Goal: Information Seeking & Learning: Learn about a topic

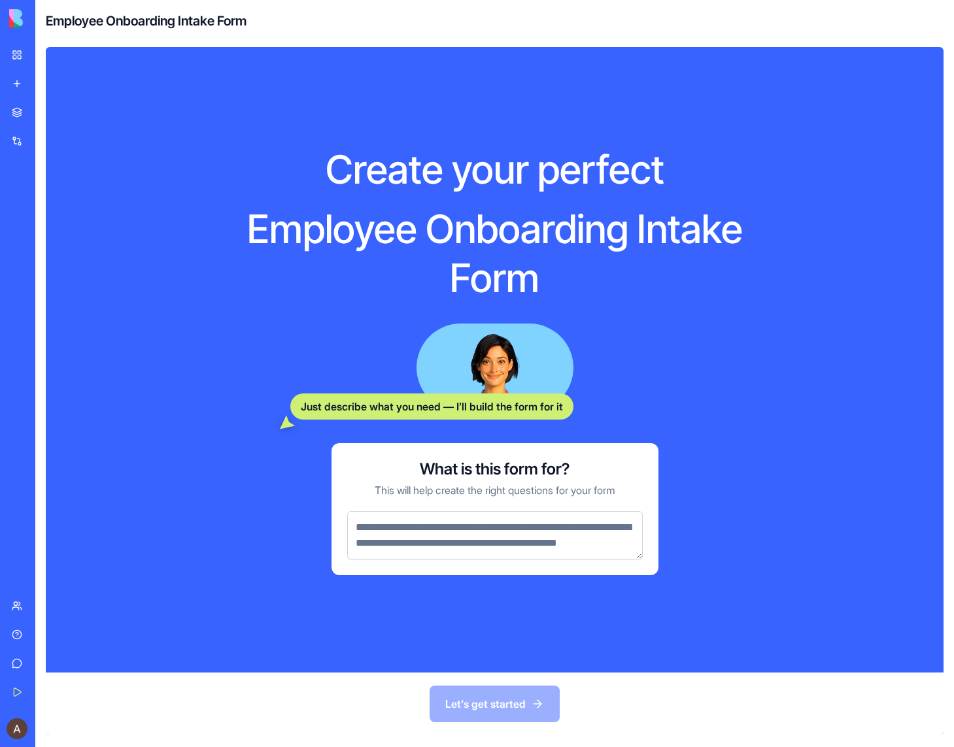
click at [46, 56] on div "My Workspace" at bounding box center [39, 54] width 17 height 13
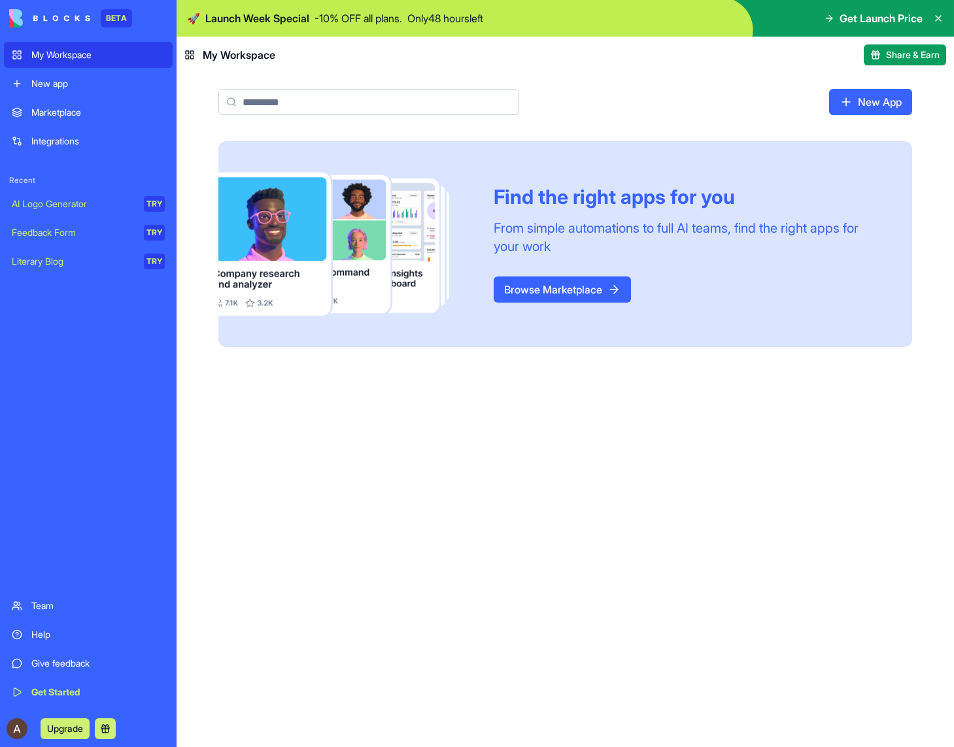
click at [547, 287] on link "Browse Marketplace" at bounding box center [562, 290] width 137 height 26
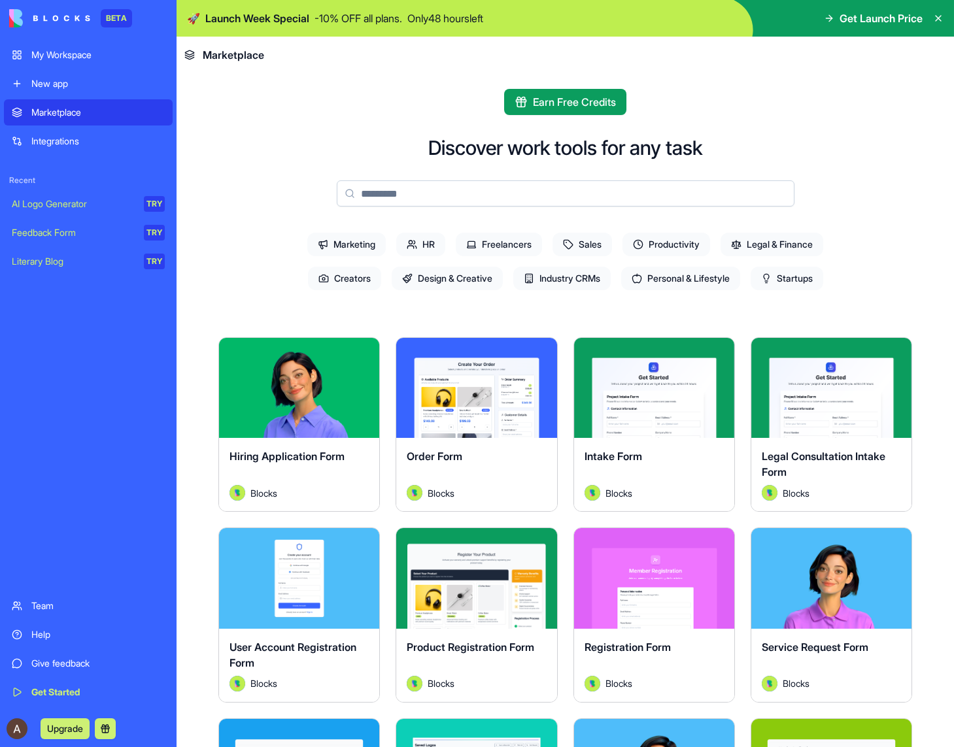
click at [424, 248] on span "HR" at bounding box center [420, 245] width 49 height 24
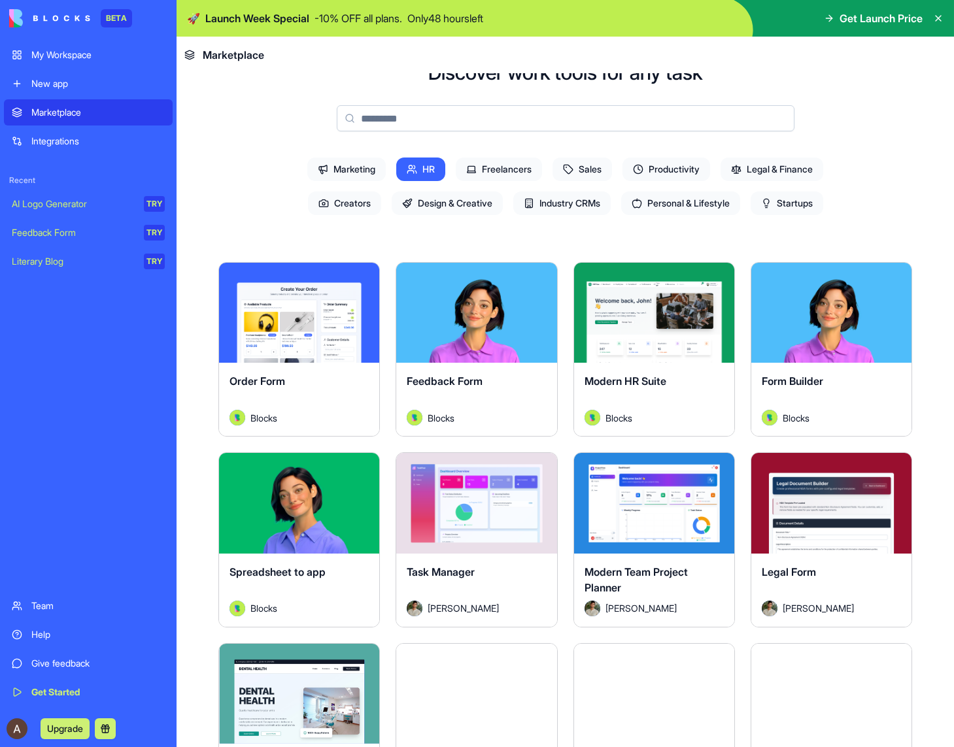
scroll to position [76, 0]
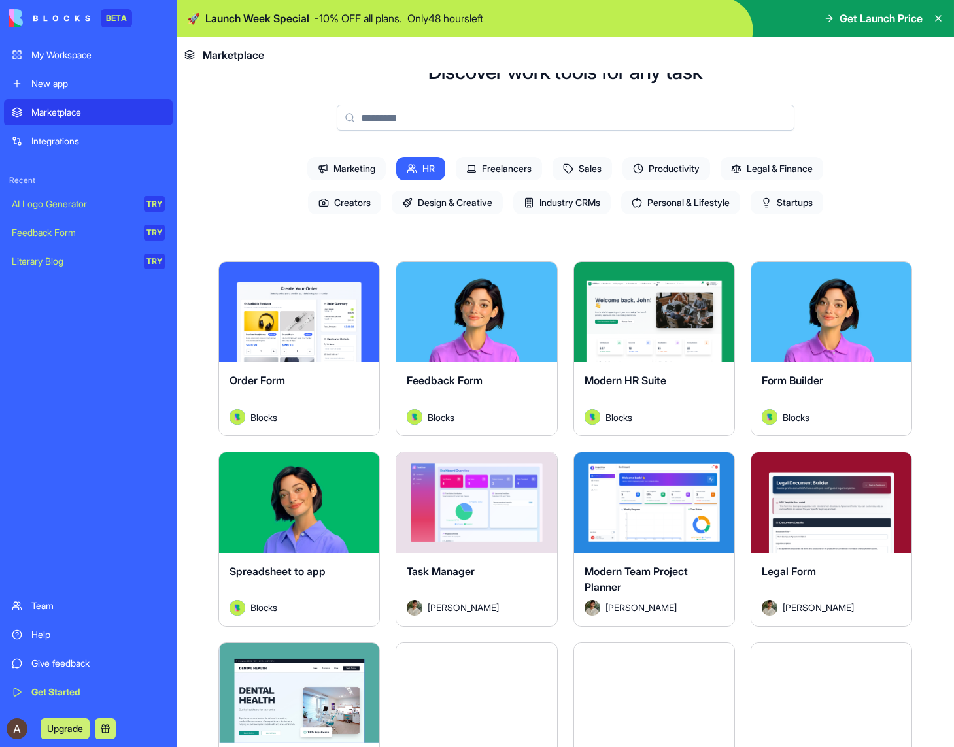
click at [648, 333] on div "Explore" at bounding box center [654, 312] width 160 height 100
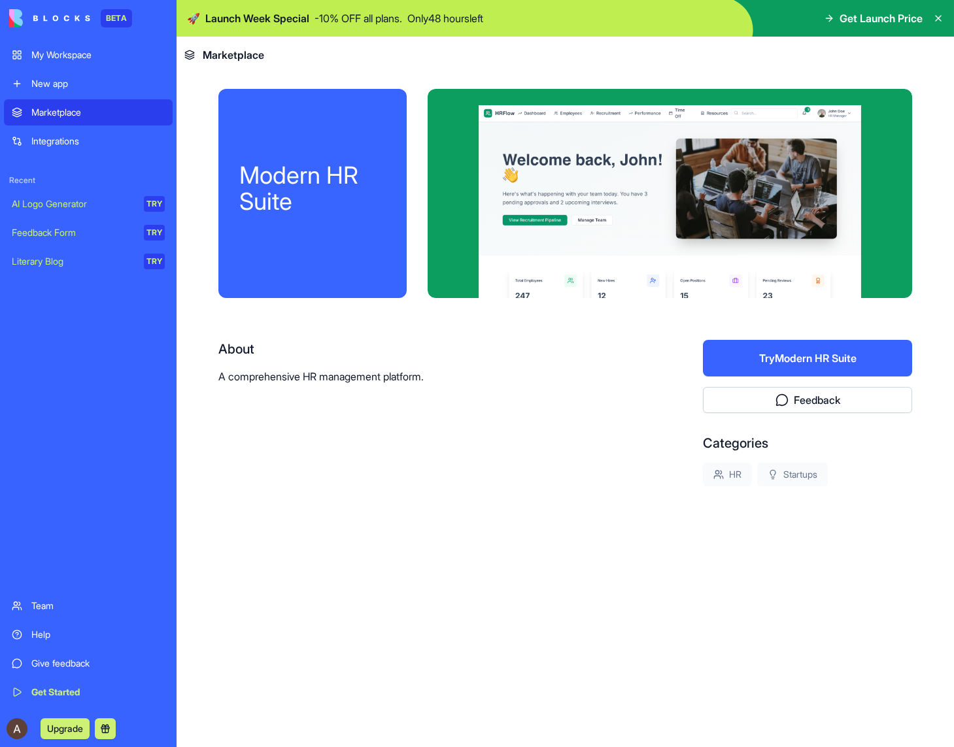
click at [776, 359] on button "Try Modern HR Suite" at bounding box center [807, 358] width 209 height 37
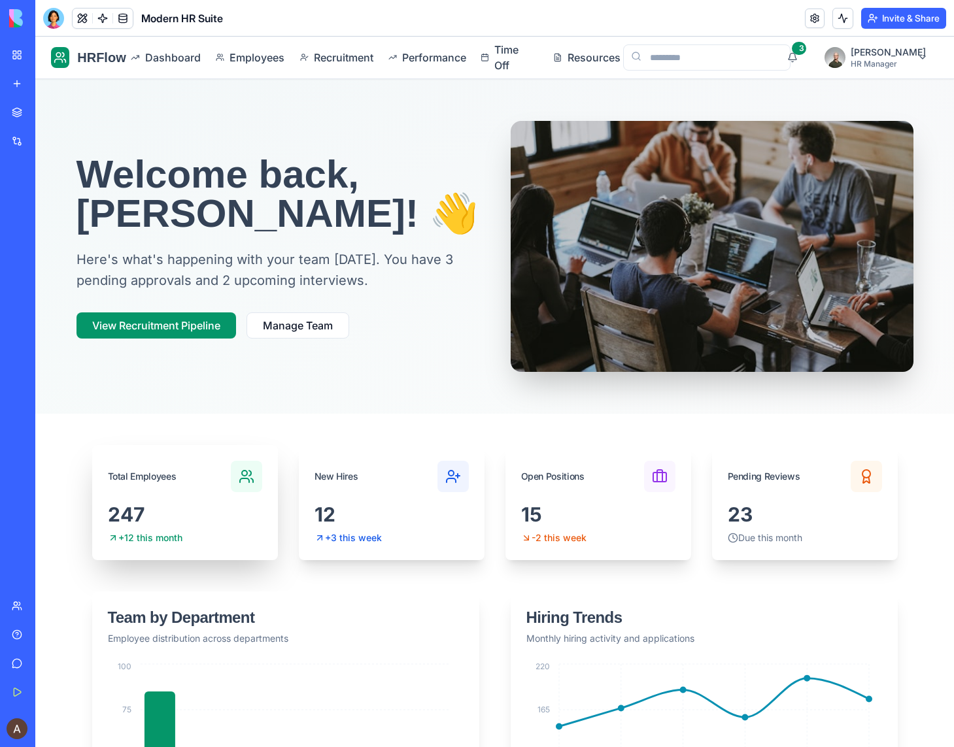
click at [136, 508] on div "247" at bounding box center [185, 515] width 154 height 24
click at [196, 496] on div "Total Employees" at bounding box center [185, 474] width 186 height 58
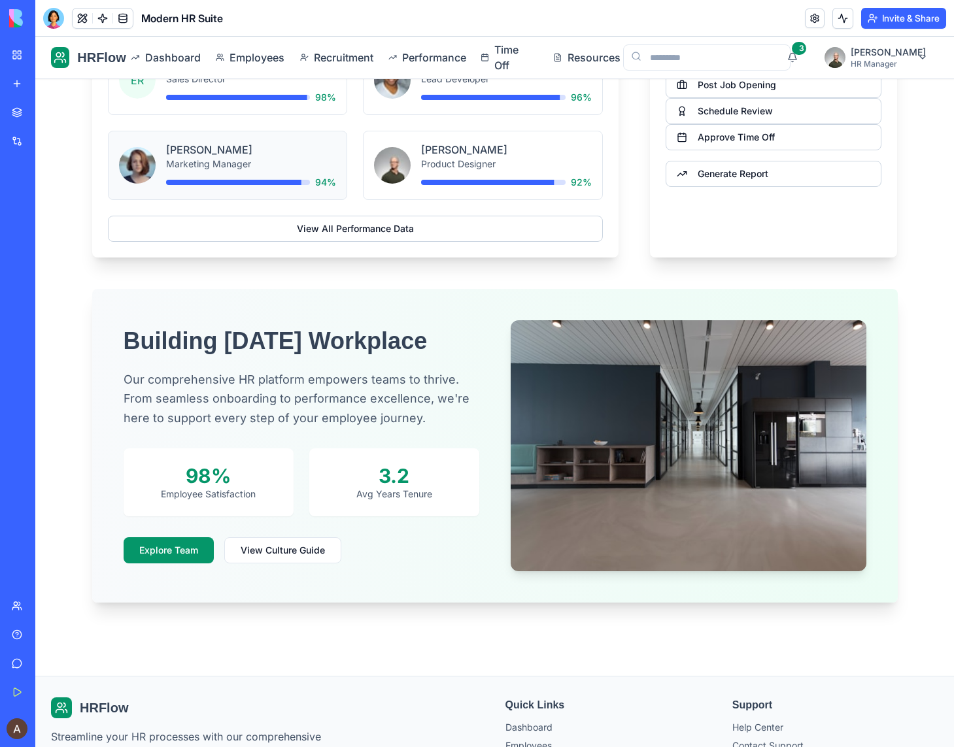
scroll to position [1463, 0]
click at [154, 563] on button "Explore Team" at bounding box center [169, 550] width 90 height 26
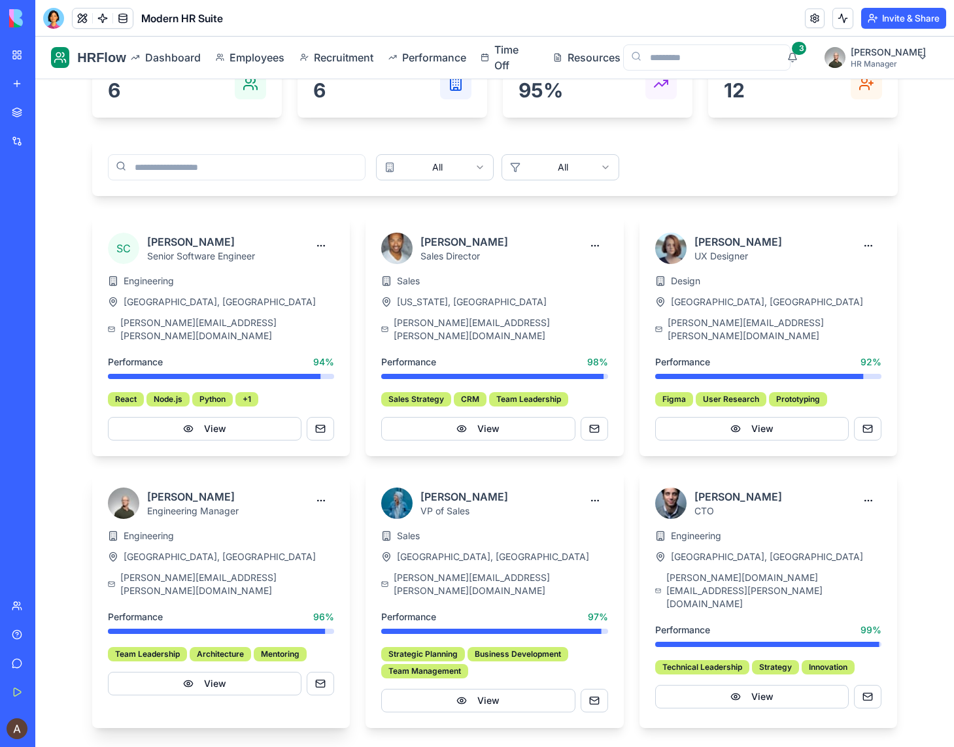
scroll to position [386, 0]
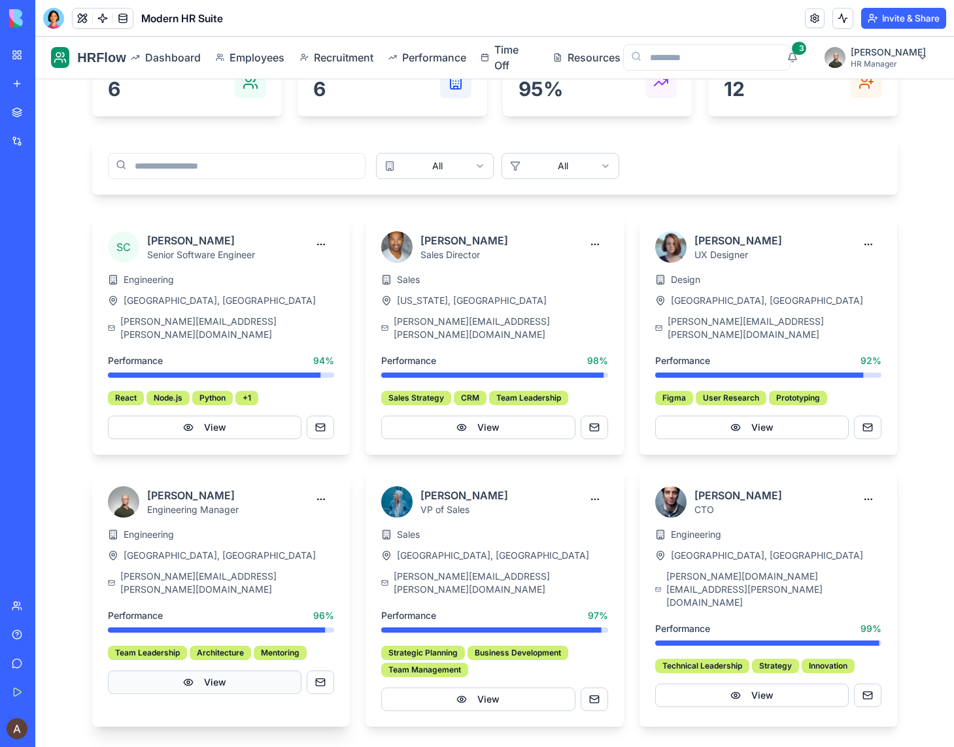
click at [199, 671] on button "View" at bounding box center [205, 683] width 194 height 24
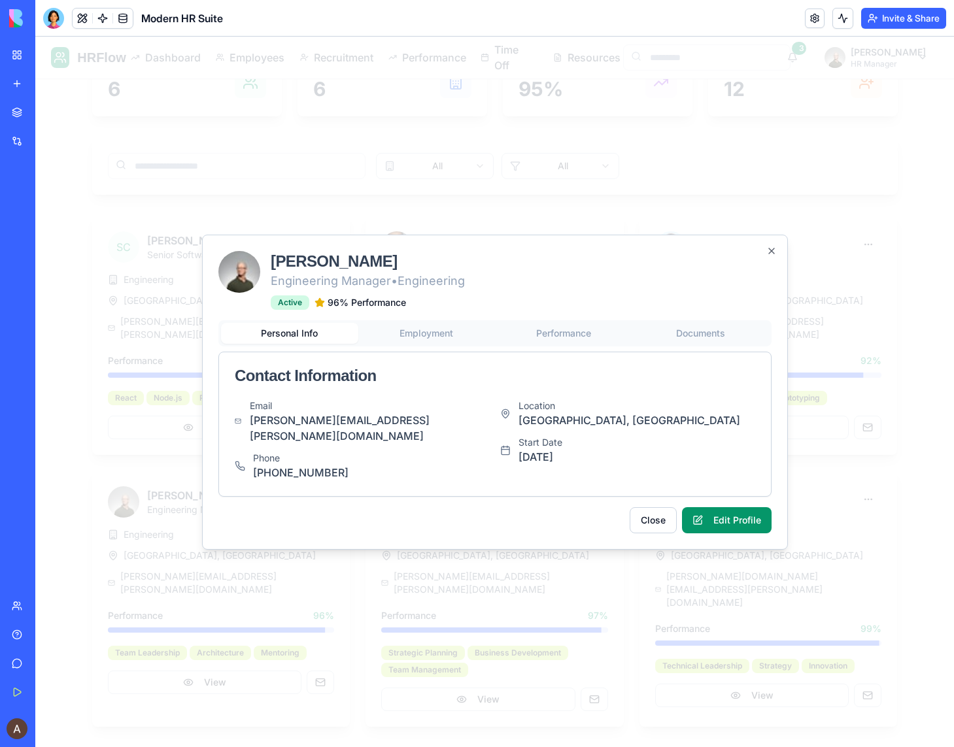
click at [441, 341] on div "Personal Info Employment Performance Documents Contact Information Email [PERSO…" at bounding box center [494, 408] width 553 height 177
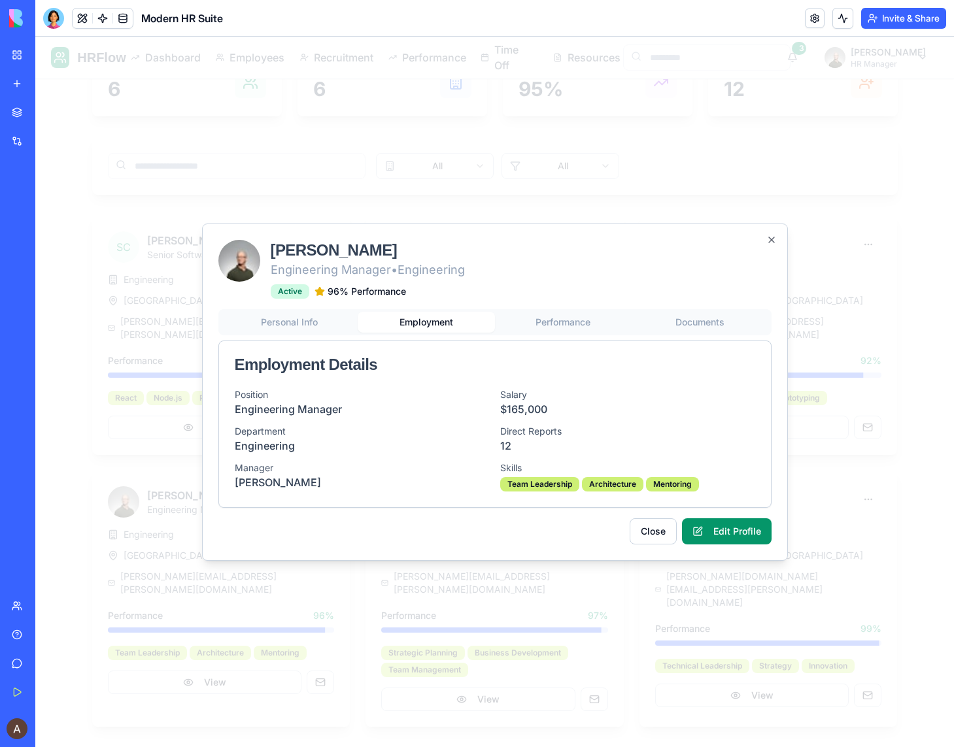
click at [566, 328] on button "Performance" at bounding box center [563, 322] width 137 height 21
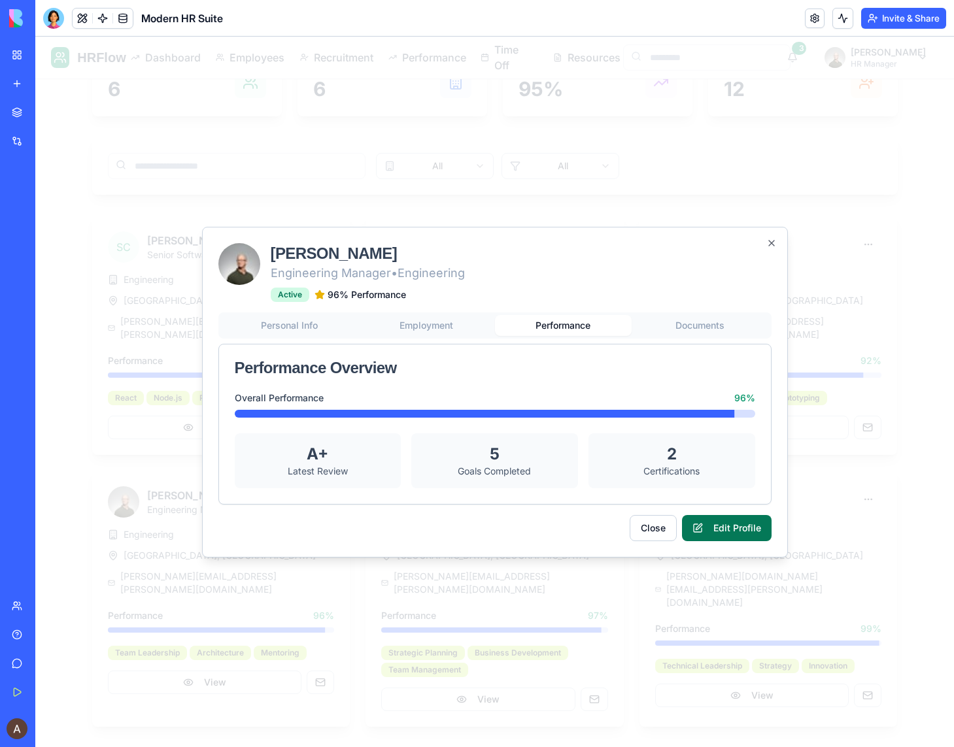
click at [709, 524] on button "Edit Profile" at bounding box center [727, 528] width 90 height 26
click at [734, 527] on button "Edit Profile" at bounding box center [727, 528] width 90 height 26
click at [321, 318] on div "[PERSON_NAME] Engineering Manager • Engineering Active 96 % Performance Persona…" at bounding box center [495, 392] width 586 height 331
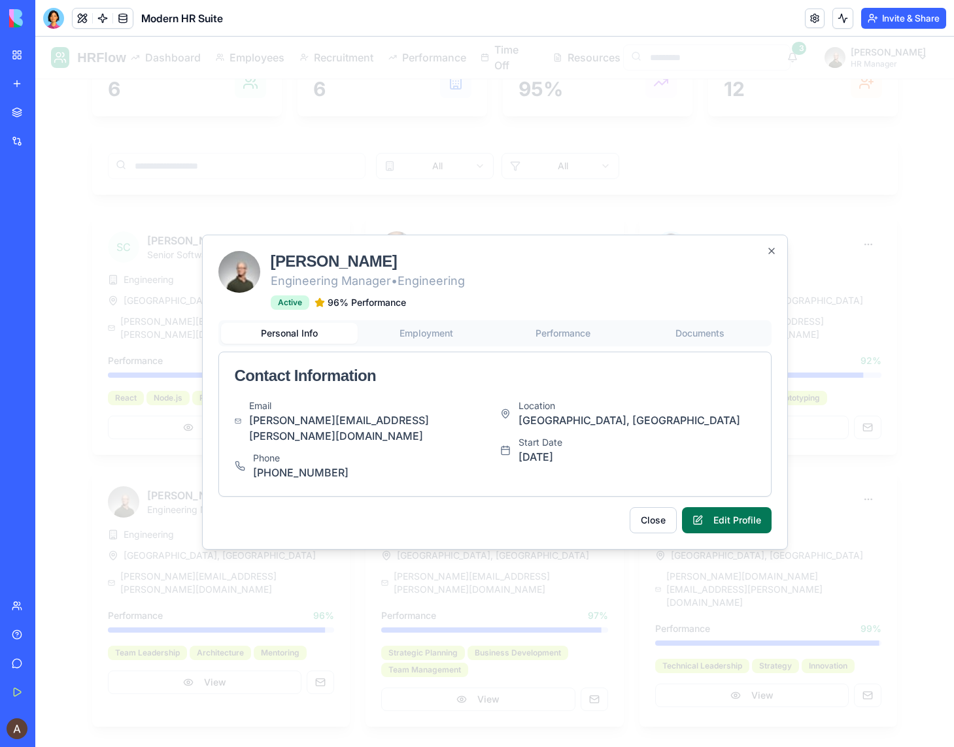
click at [713, 515] on button "Edit Profile" at bounding box center [727, 520] width 90 height 26
click at [772, 256] on icon "button" at bounding box center [771, 251] width 10 height 10
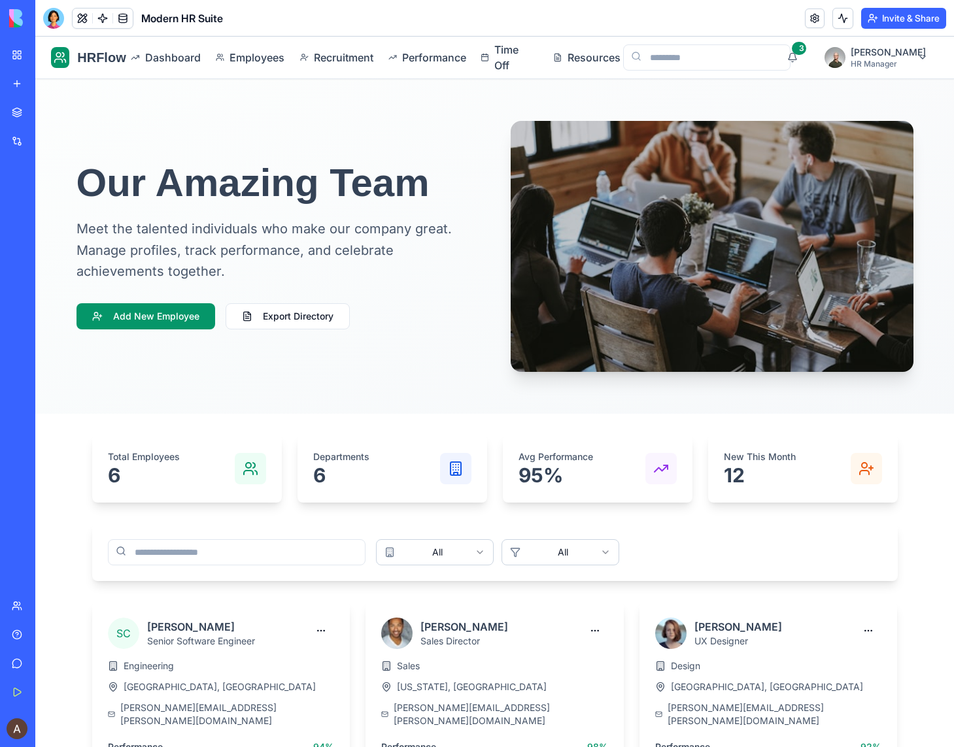
scroll to position [0, 0]
click at [269, 63] on span "Employees" at bounding box center [253, 58] width 46 height 16
click at [261, 50] on span "Employees" at bounding box center [253, 58] width 46 height 16
click at [327, 56] on span "Recruitment" at bounding box center [339, 58] width 50 height 16
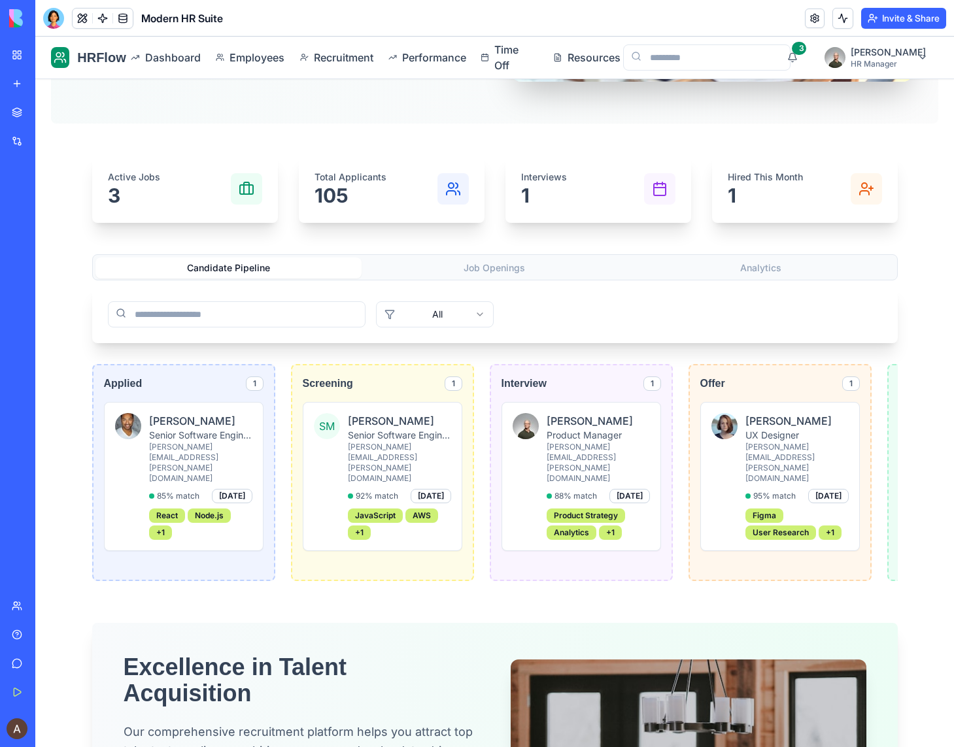
scroll to position [312, 0]
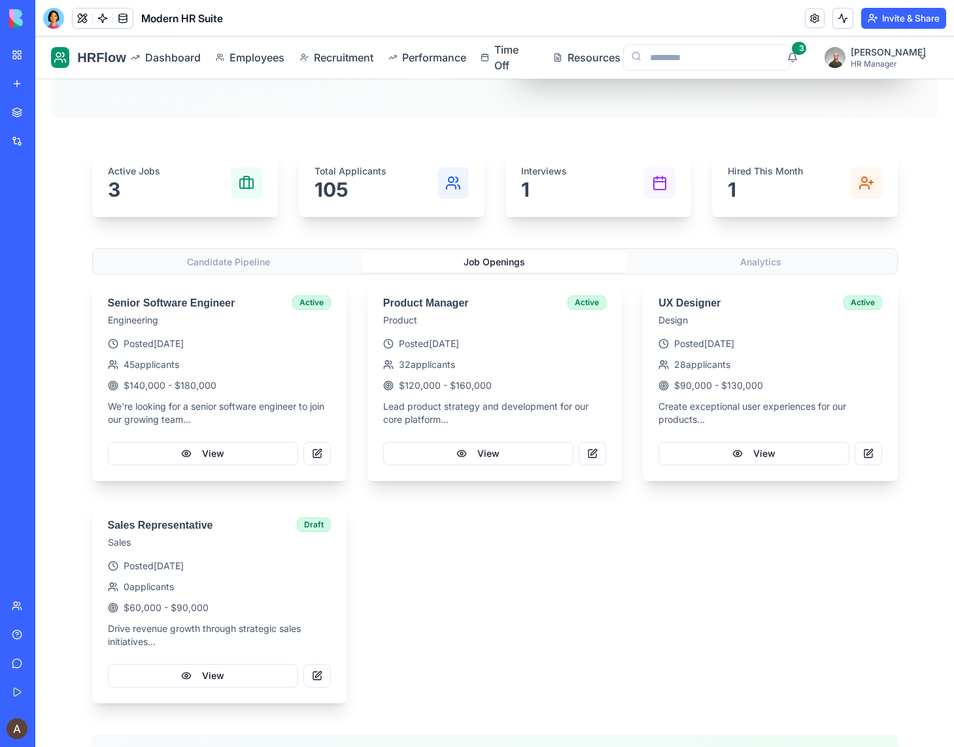
click at [466, 265] on button "Job Openings" at bounding box center [495, 262] width 266 height 21
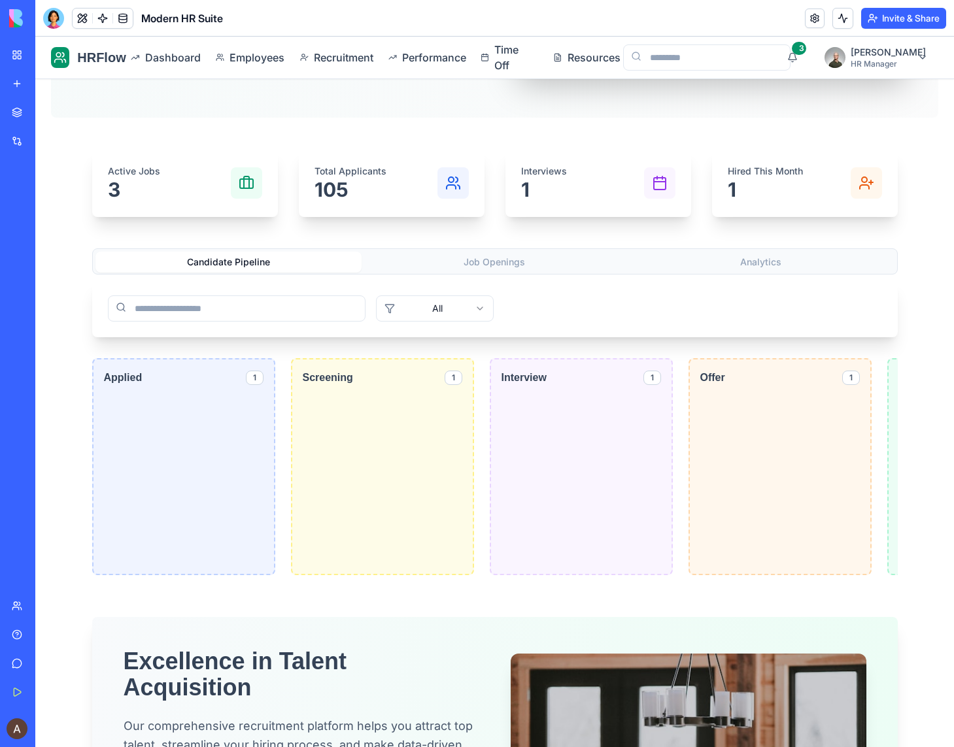
click at [274, 264] on button "Candidate Pipeline" at bounding box center [228, 262] width 266 height 21
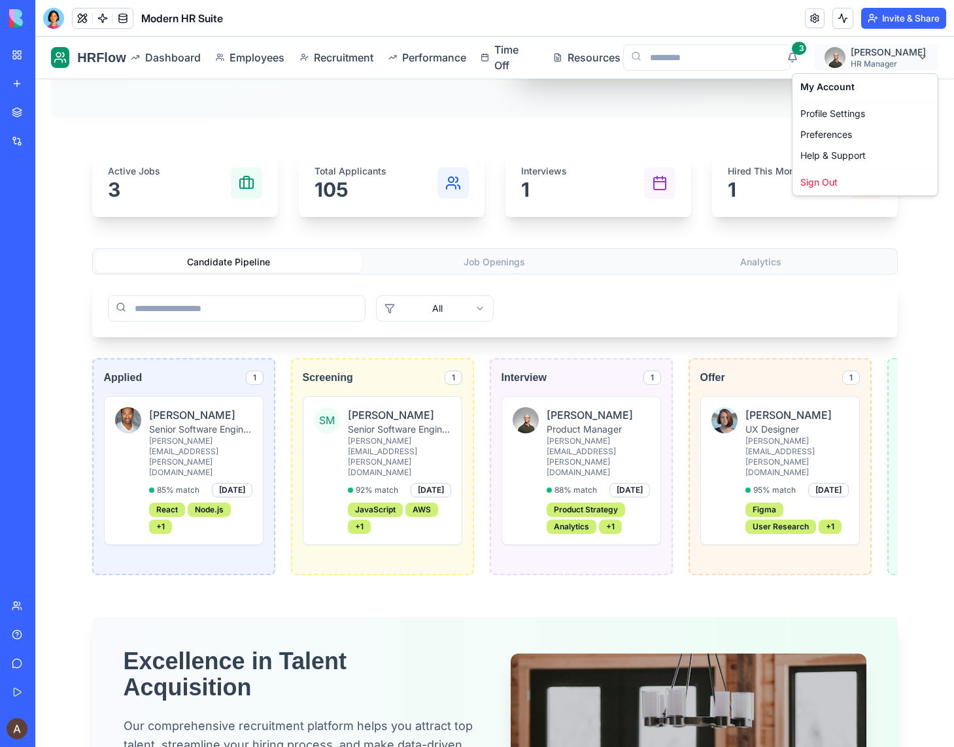
click at [917, 54] on html "HRFlow Dashboard Employees Recruitment Performance Time Off Resources 3 [PERSON…" at bounding box center [494, 472] width 919 height 1495
click at [830, 83] on div "My Account" at bounding box center [865, 87] width 140 height 21
click at [841, 103] on div "My Account Profile Settings Preferences Help & Support Sign Out" at bounding box center [865, 134] width 146 height 123
click at [840, 109] on div "Profile Settings" at bounding box center [865, 113] width 140 height 21
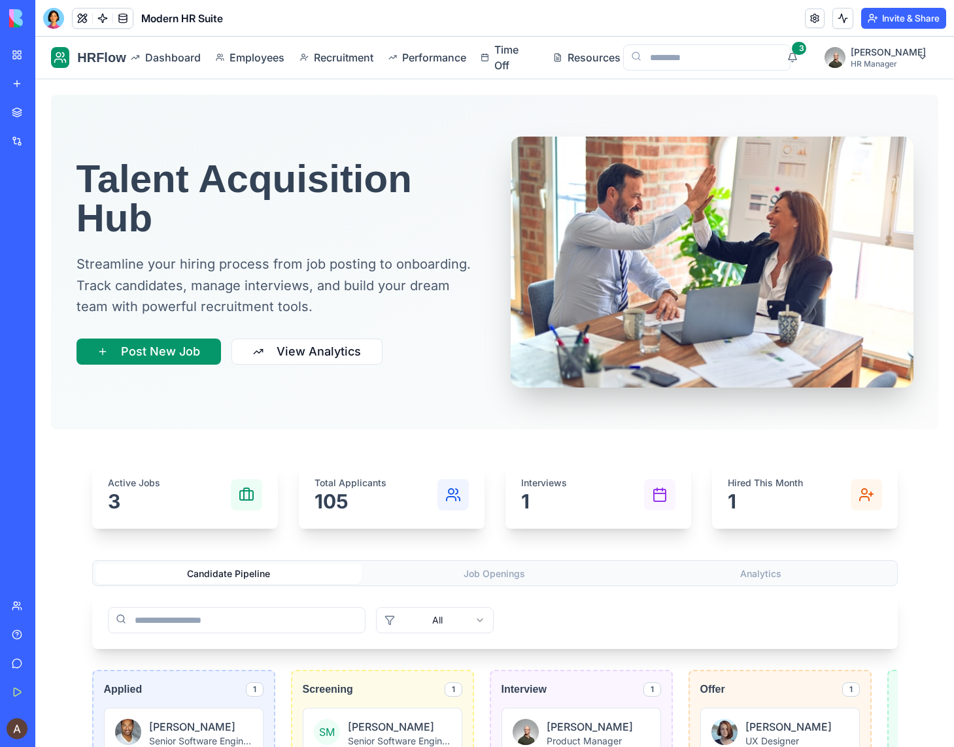
scroll to position [0, 0]
click at [84, 18] on button at bounding box center [83, 19] width 20 height 20
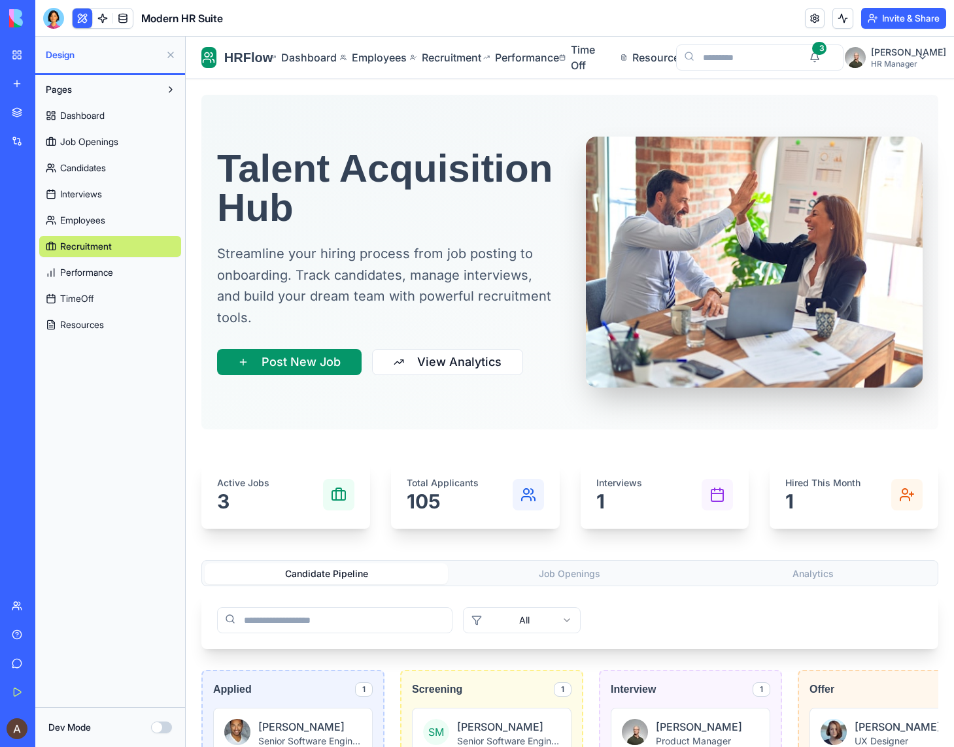
click at [117, 87] on button "Pages" at bounding box center [99, 89] width 121 height 21
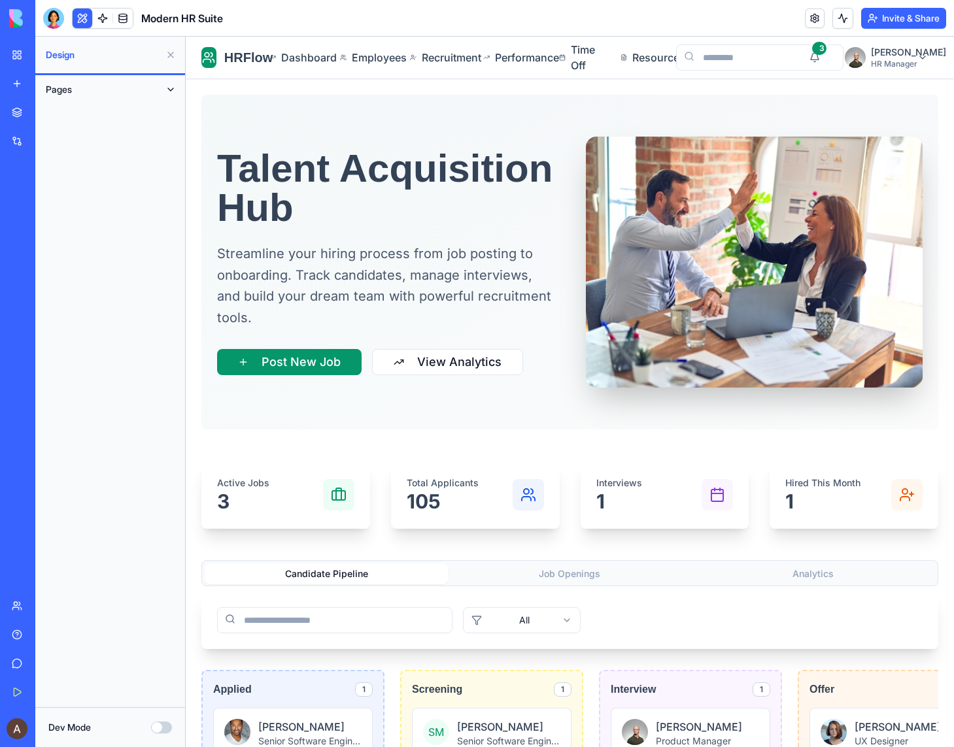
click at [117, 87] on button "Pages" at bounding box center [99, 89] width 121 height 21
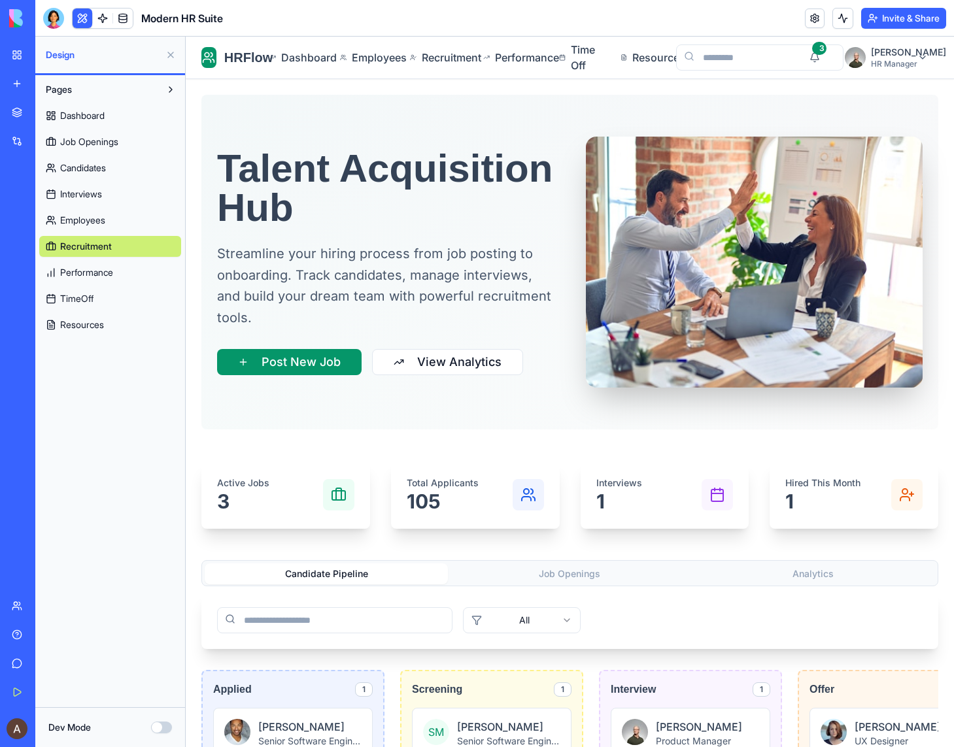
click at [109, 113] on link "Dashboard" at bounding box center [110, 115] width 142 height 21
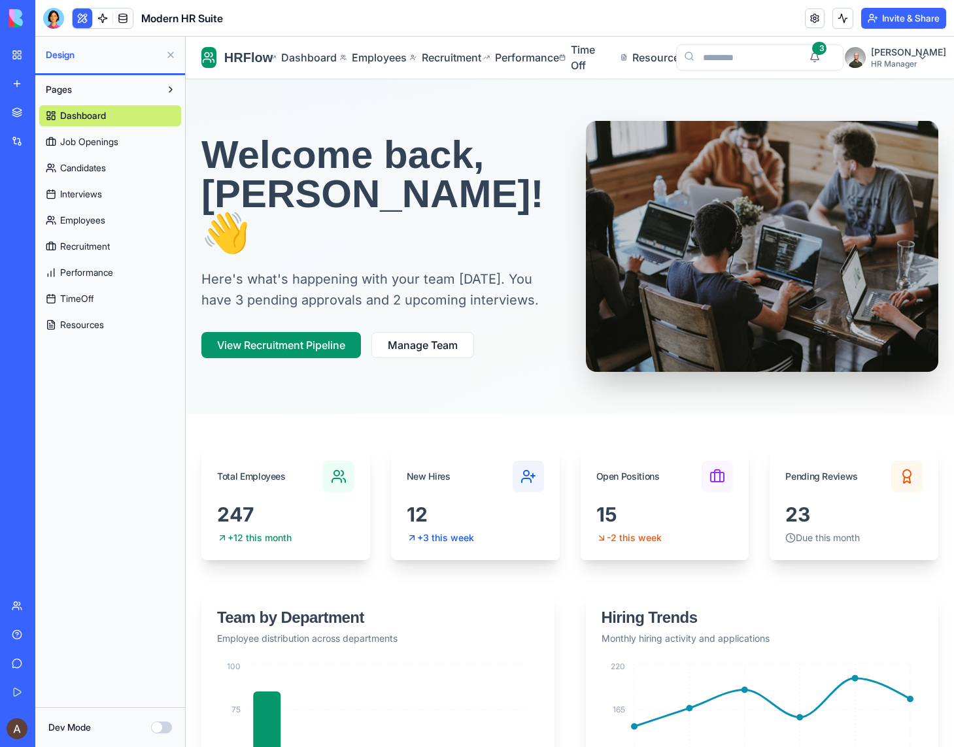
click at [164, 724] on button "Dev Mode" at bounding box center [161, 728] width 21 height 12
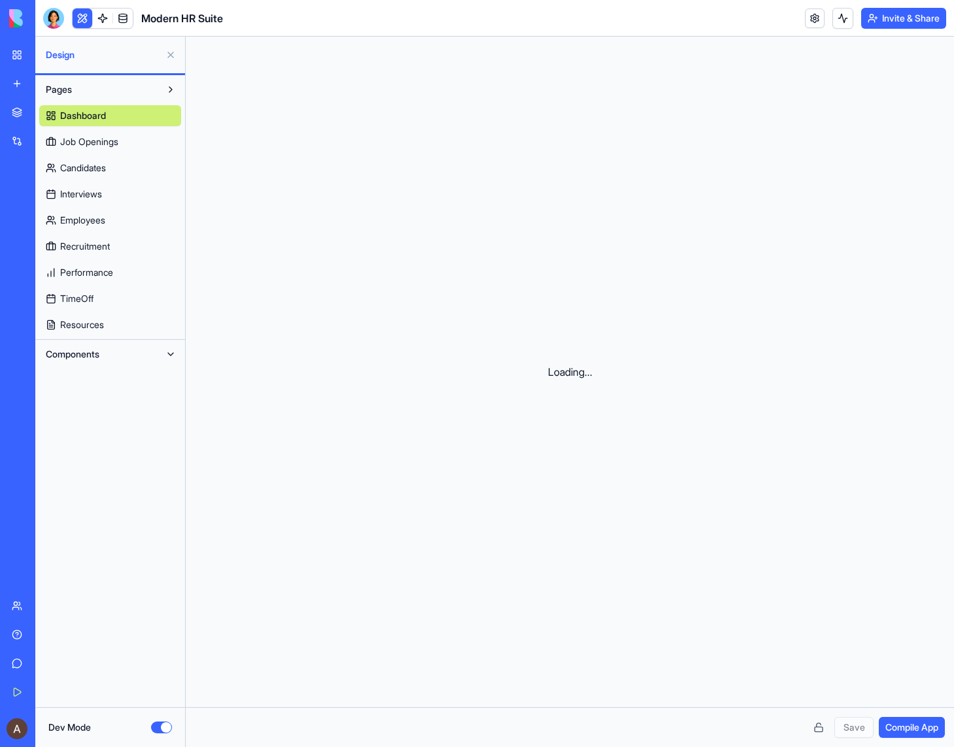
scroll to position [118, 0]
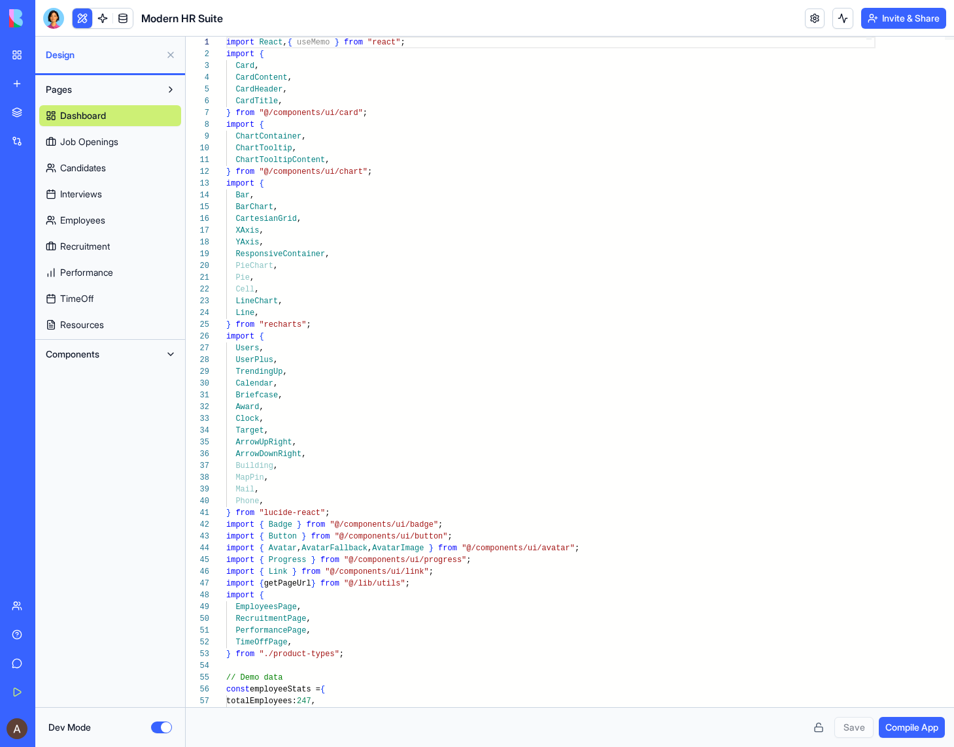
click at [157, 728] on button "Dev Mode" at bounding box center [161, 728] width 21 height 12
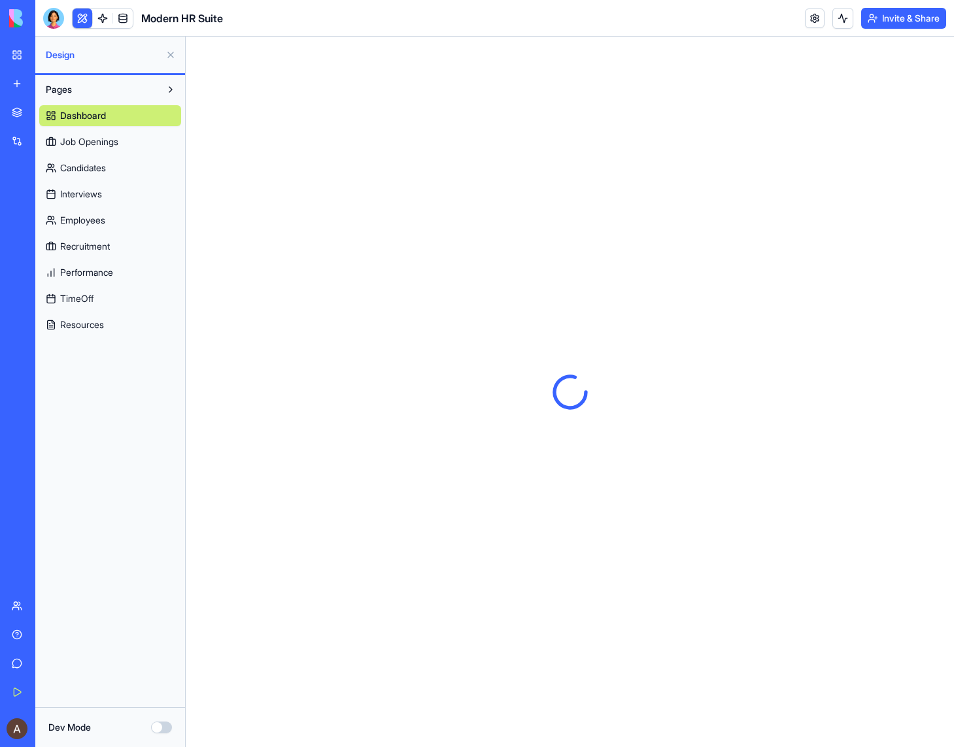
scroll to position [0, 0]
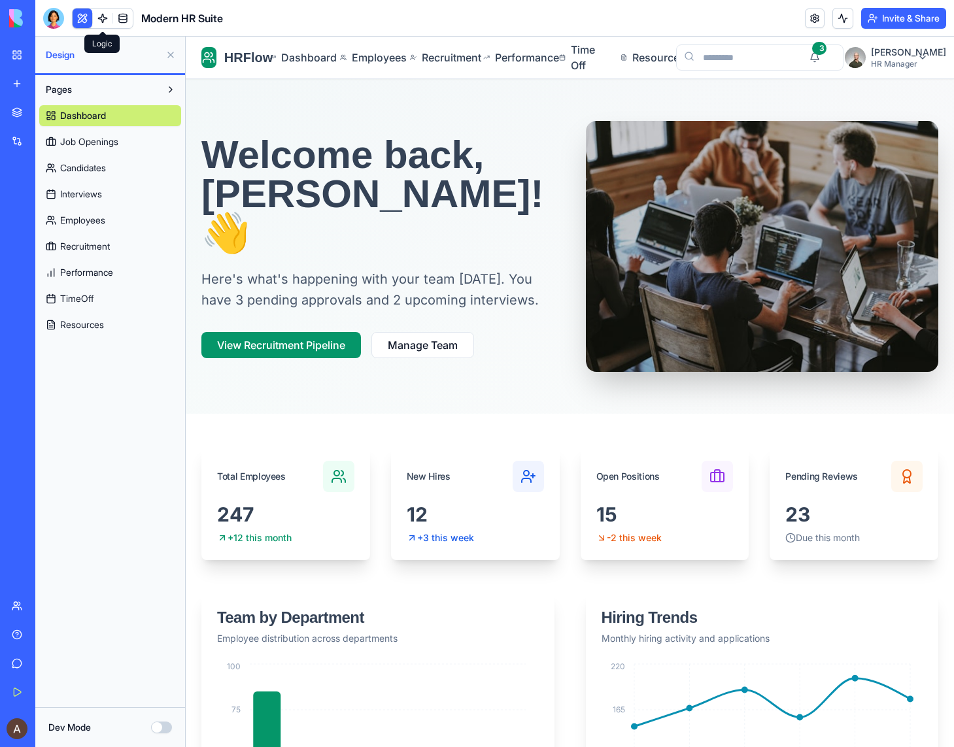
click at [103, 23] on link at bounding box center [103, 19] width 20 height 20
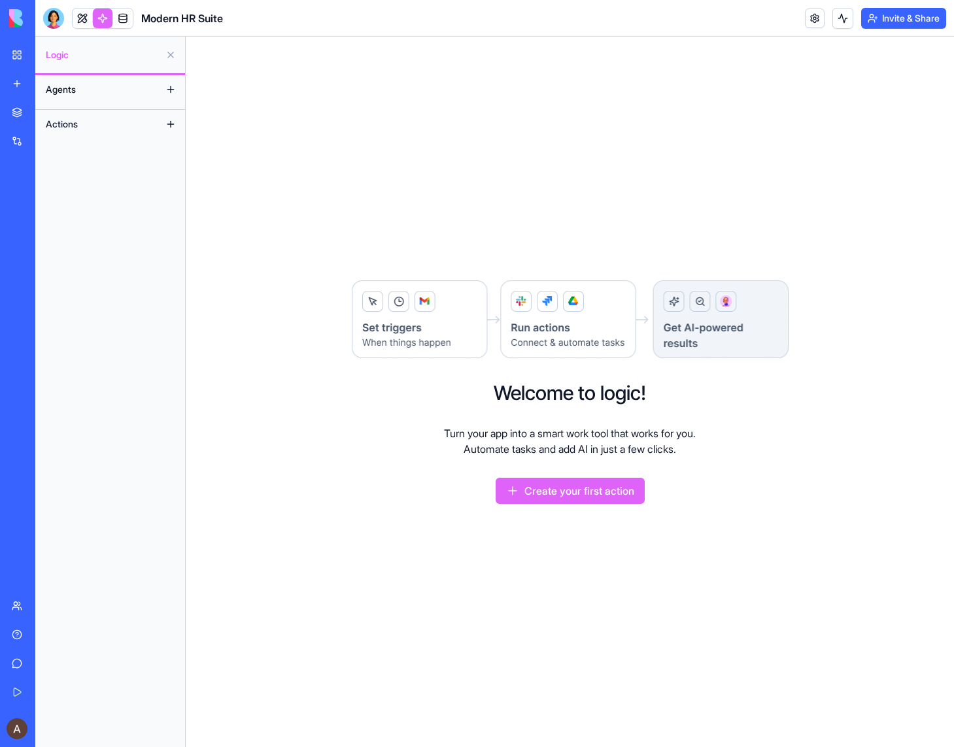
click at [99, 93] on button "Agents" at bounding box center [99, 89] width 121 height 21
click at [126, 118] on button "Actions" at bounding box center [99, 124] width 121 height 21
click at [172, 88] on button at bounding box center [170, 89] width 21 height 21
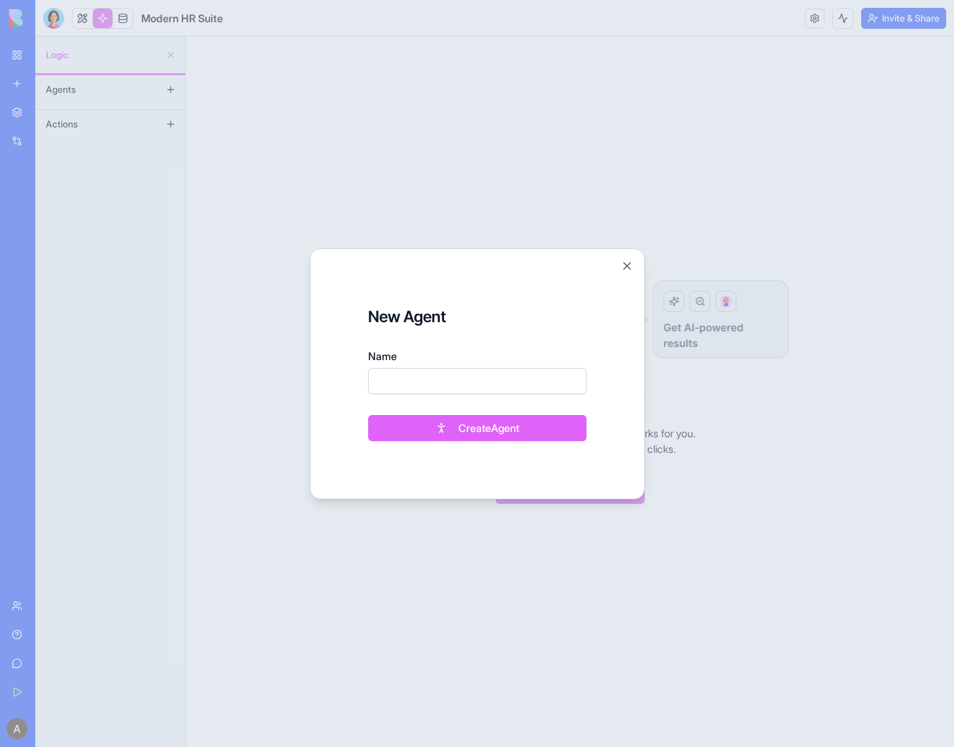
click at [626, 269] on button "Close" at bounding box center [627, 266] width 13 height 13
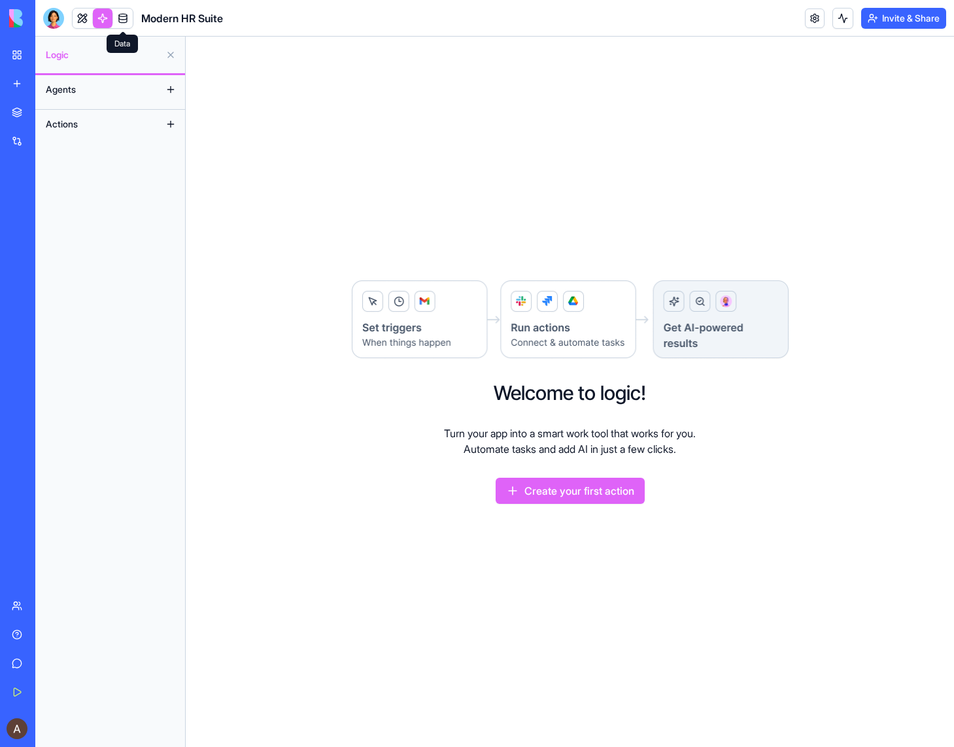
click at [128, 16] on link at bounding box center [123, 19] width 20 height 20
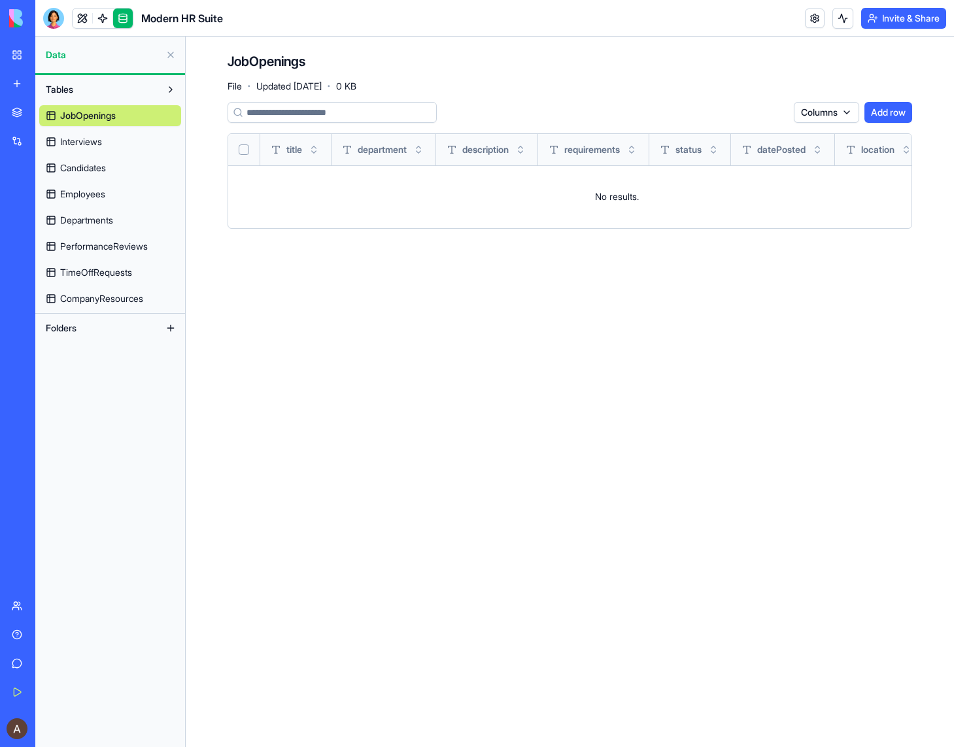
click at [105, 145] on link "Interviews" at bounding box center [110, 141] width 142 height 21
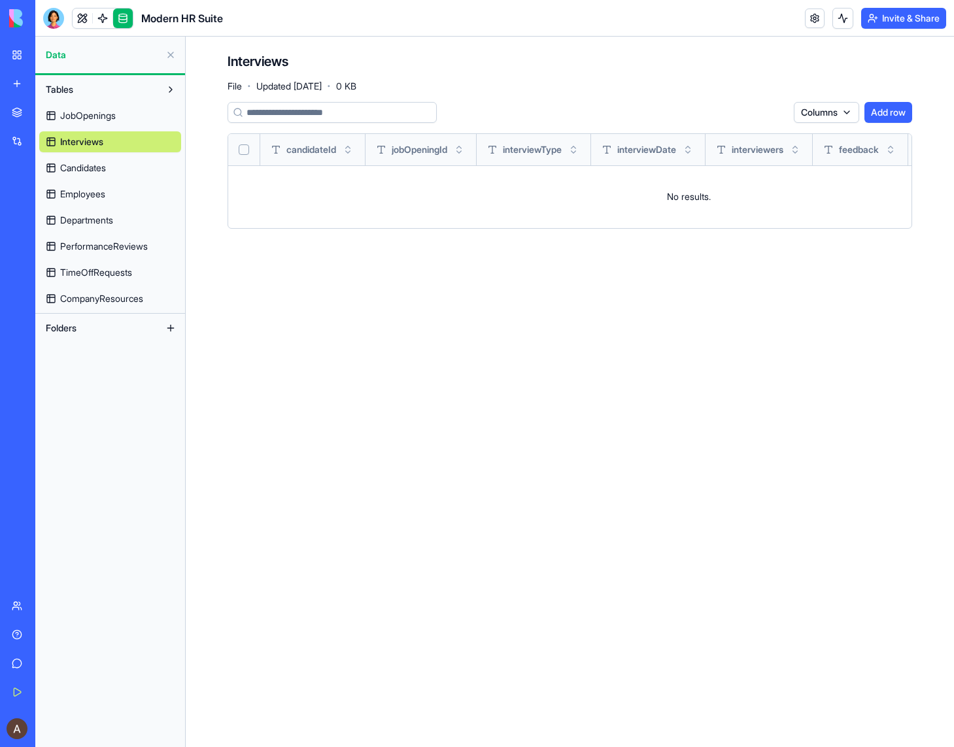
click at [106, 167] on span "Candidates" at bounding box center [83, 168] width 46 height 13
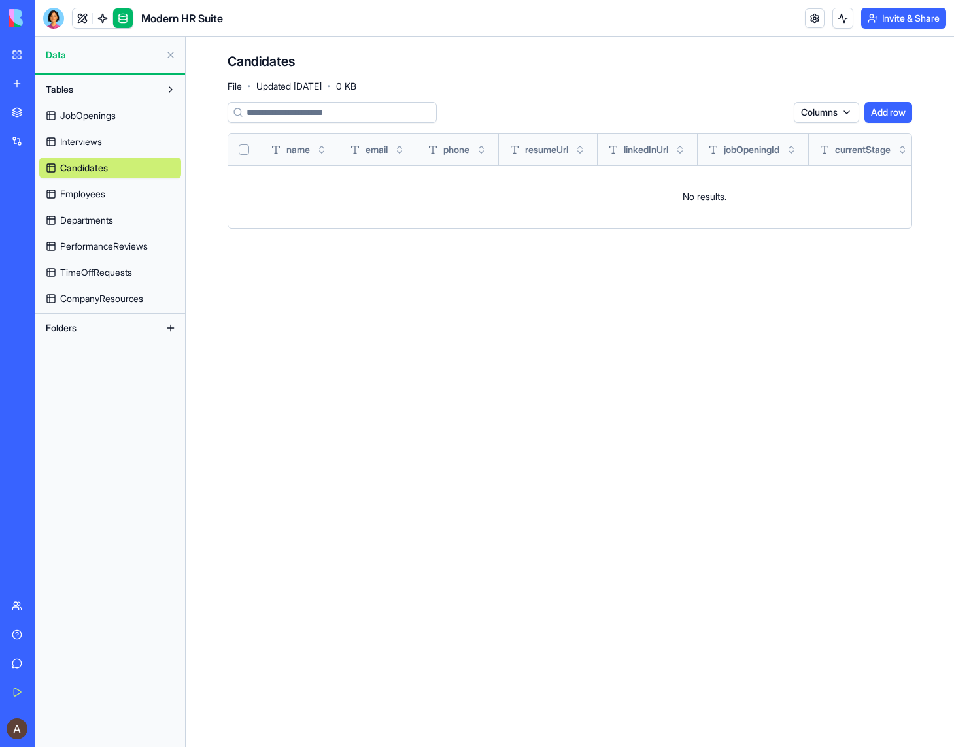
click at [97, 199] on span "Employees" at bounding box center [82, 194] width 45 height 13
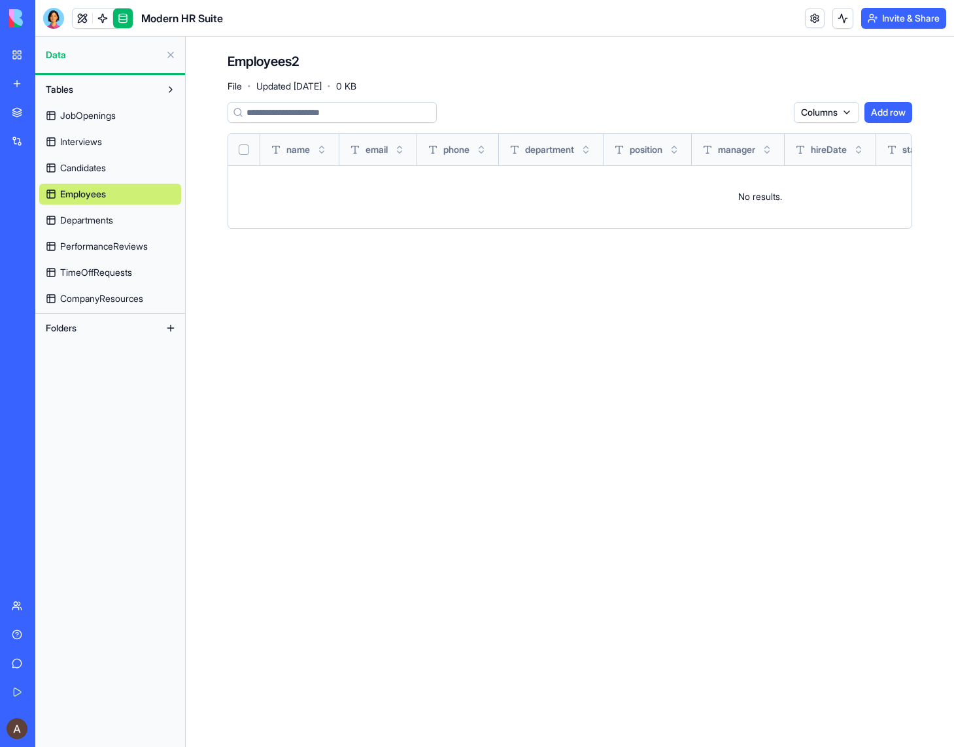
click at [92, 220] on span "Departments" at bounding box center [86, 220] width 53 height 13
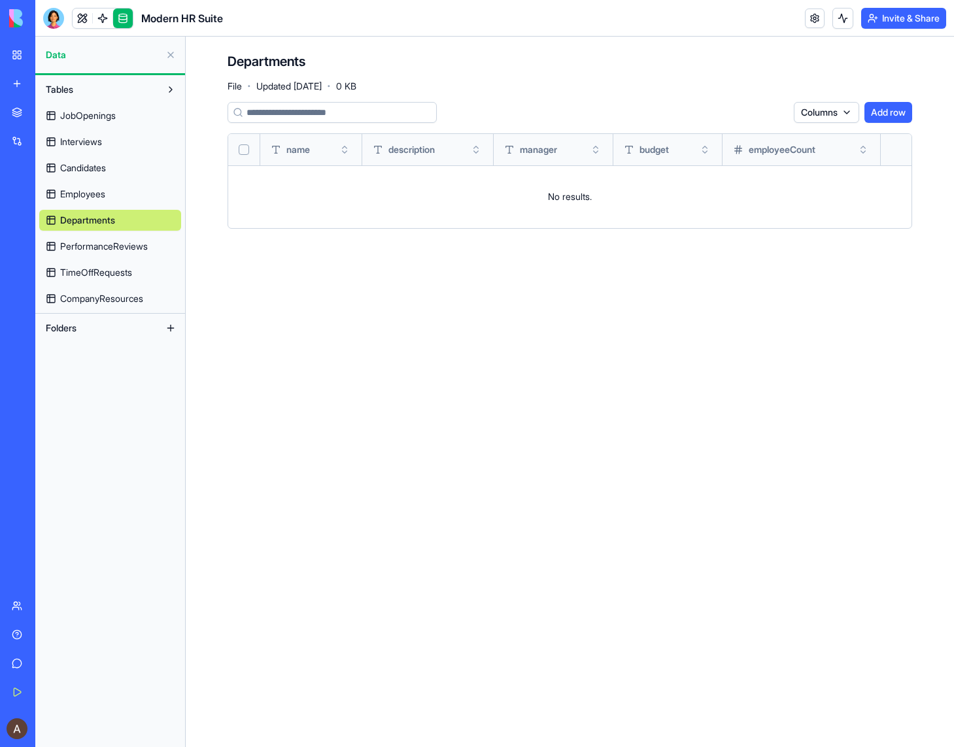
click at [39, 55] on div "My Workspace" at bounding box center [39, 54] width 17 height 13
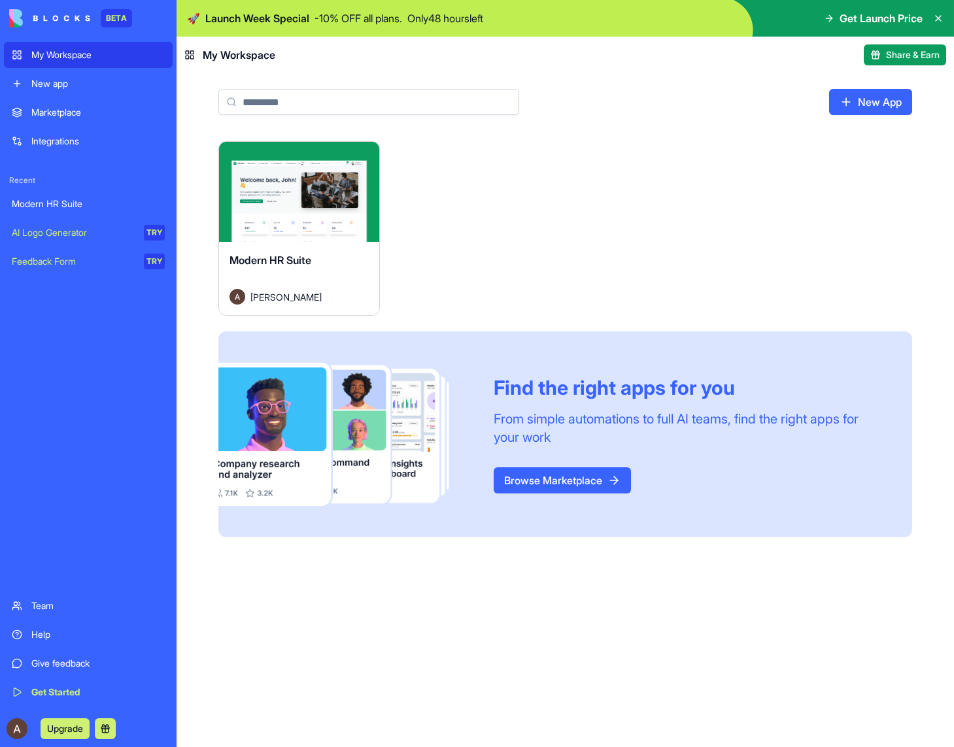
click at [63, 729] on button "Upgrade" at bounding box center [65, 729] width 49 height 21
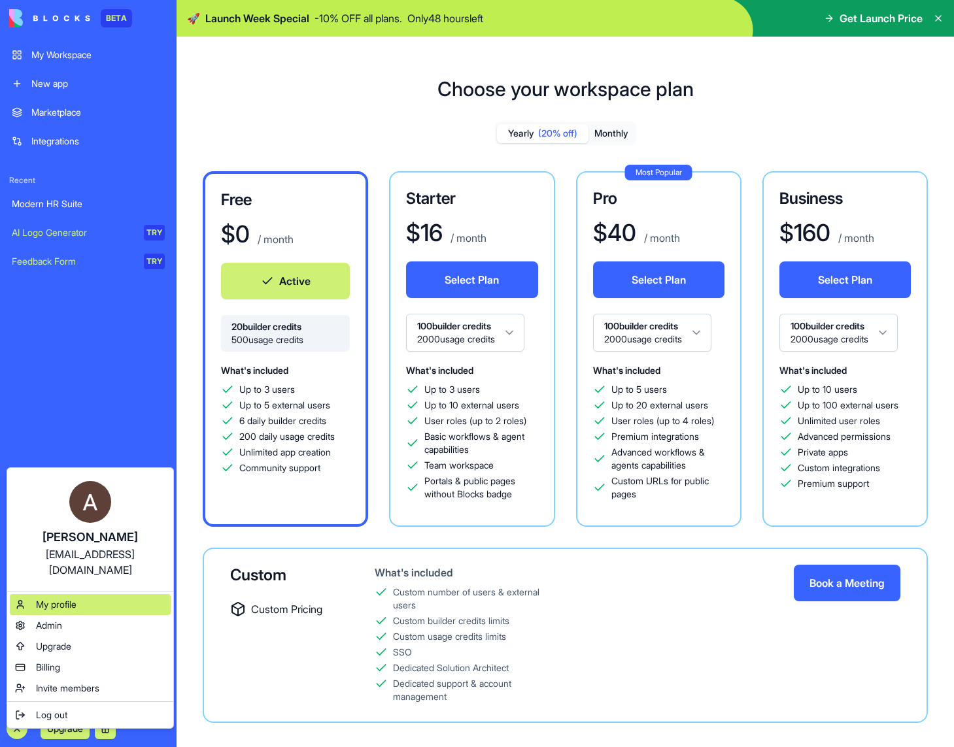
click at [56, 598] on span "My profile" at bounding box center [56, 604] width 41 height 13
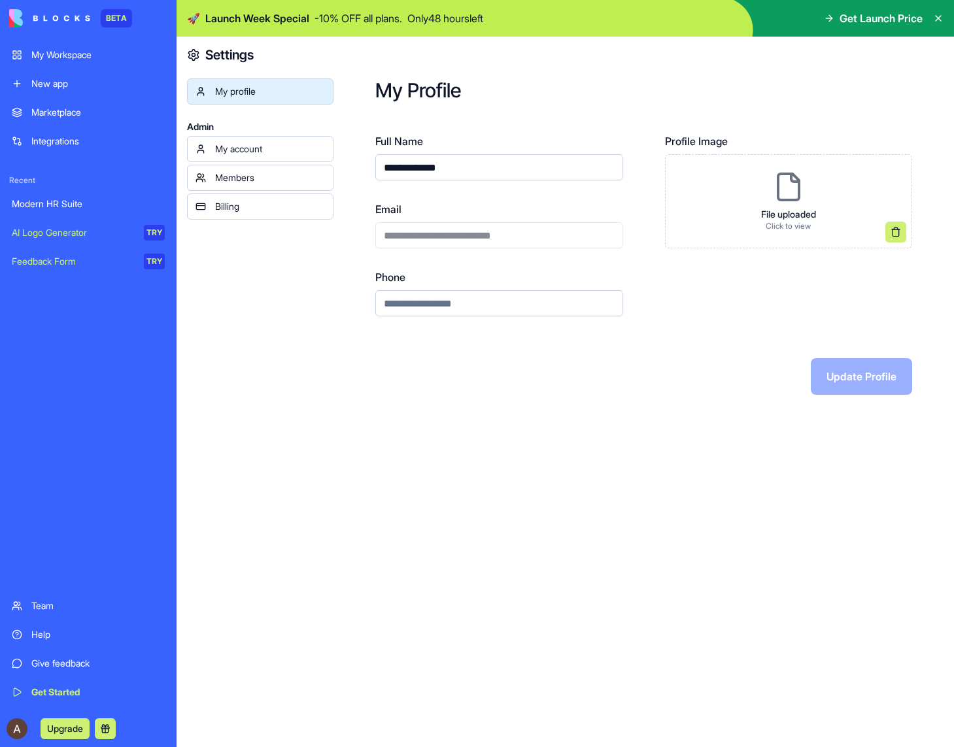
click at [37, 612] on div "Team" at bounding box center [97, 606] width 133 height 13
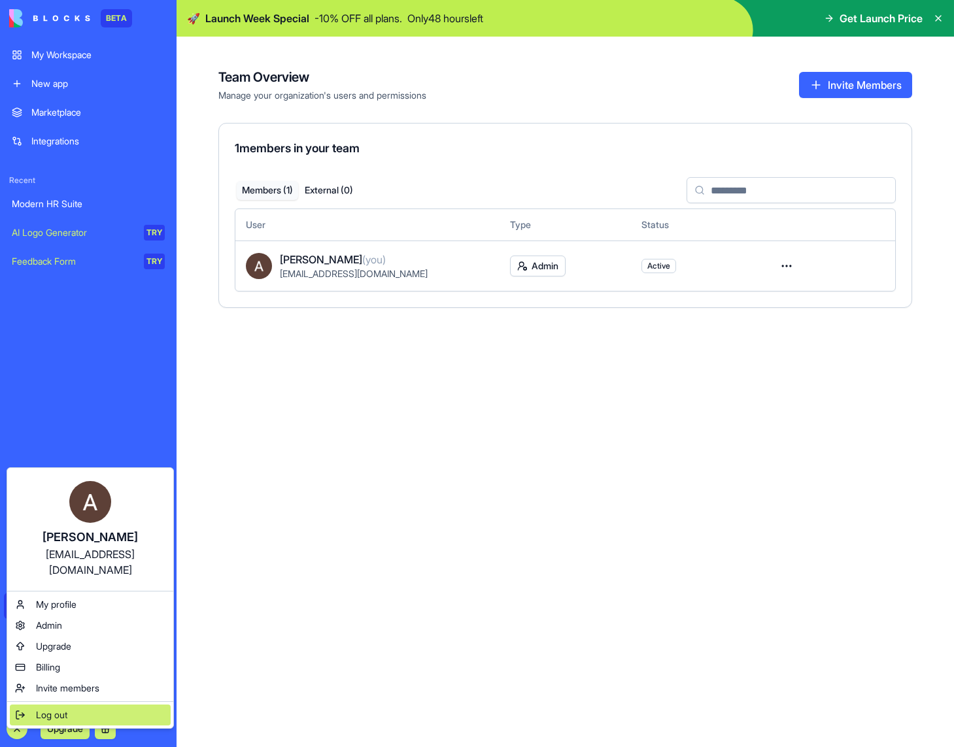
click at [64, 709] on span "Log out" at bounding box center [51, 715] width 31 height 13
